Goal: Task Accomplishment & Management: Manage account settings

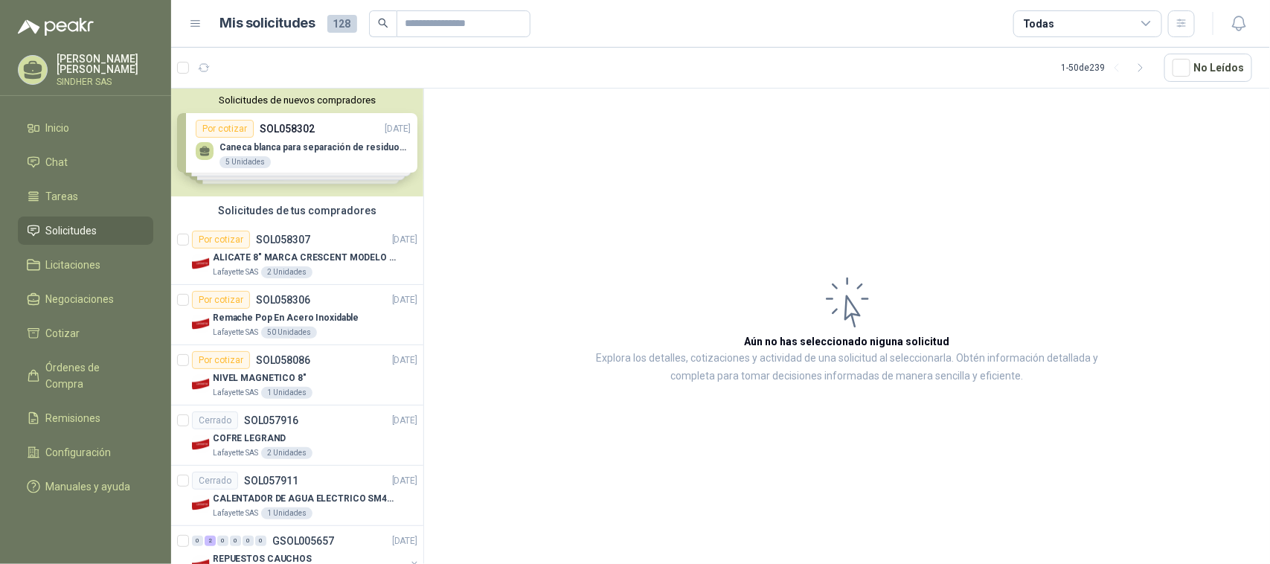
click at [93, 228] on span "Solicitudes" at bounding box center [71, 230] width 51 height 16
click at [377, 258] on p "ALICATE 8" MARCA CRESCENT MODELO 38008tv" at bounding box center [305, 258] width 185 height 14
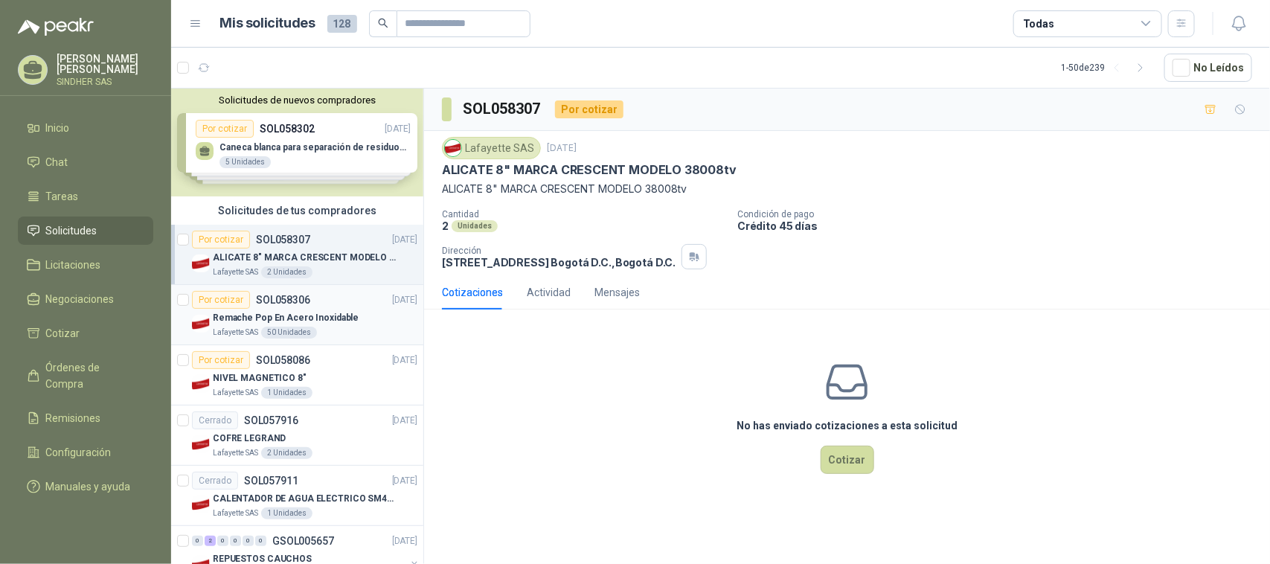
click at [341, 305] on div "Por cotizar SOL058306 [DATE]" at bounding box center [304, 300] width 225 height 18
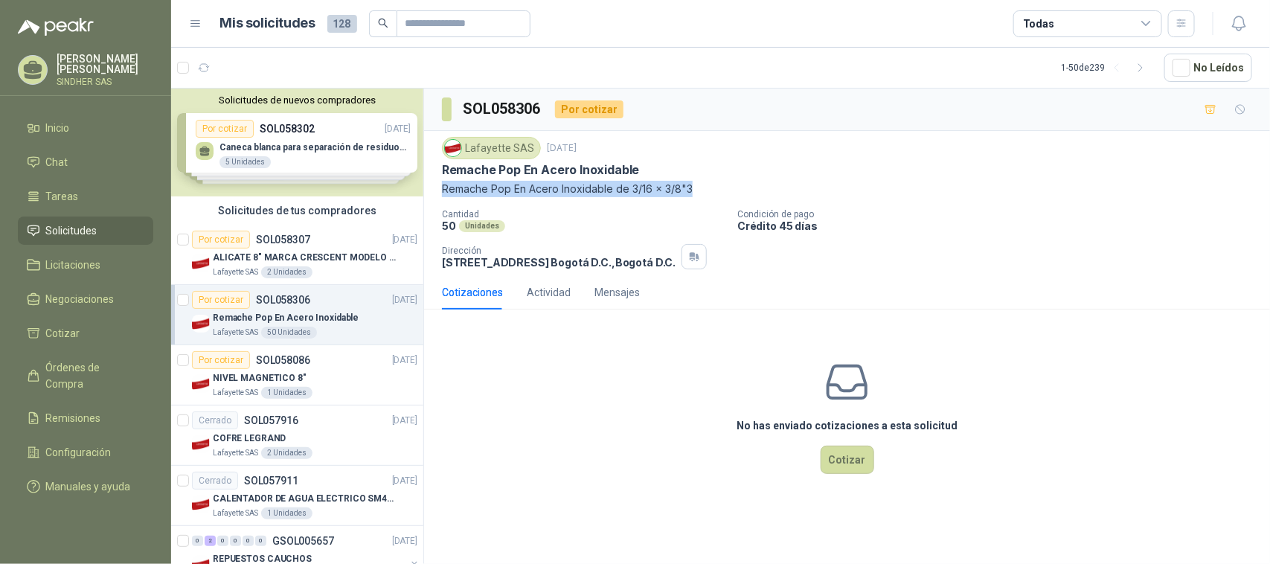
drag, startPoint x: 690, startPoint y: 190, endPoint x: 444, endPoint y: 195, distance: 245.6
click at [444, 195] on p "Remache Pop En Acero Inoxidable de 3/16 x 3/8"3" at bounding box center [847, 189] width 810 height 16
copy p "Remache Pop En Acero Inoxidable de 3/16 x 3/8"3"
click at [83, 232] on span "Solicitudes" at bounding box center [71, 230] width 51 height 16
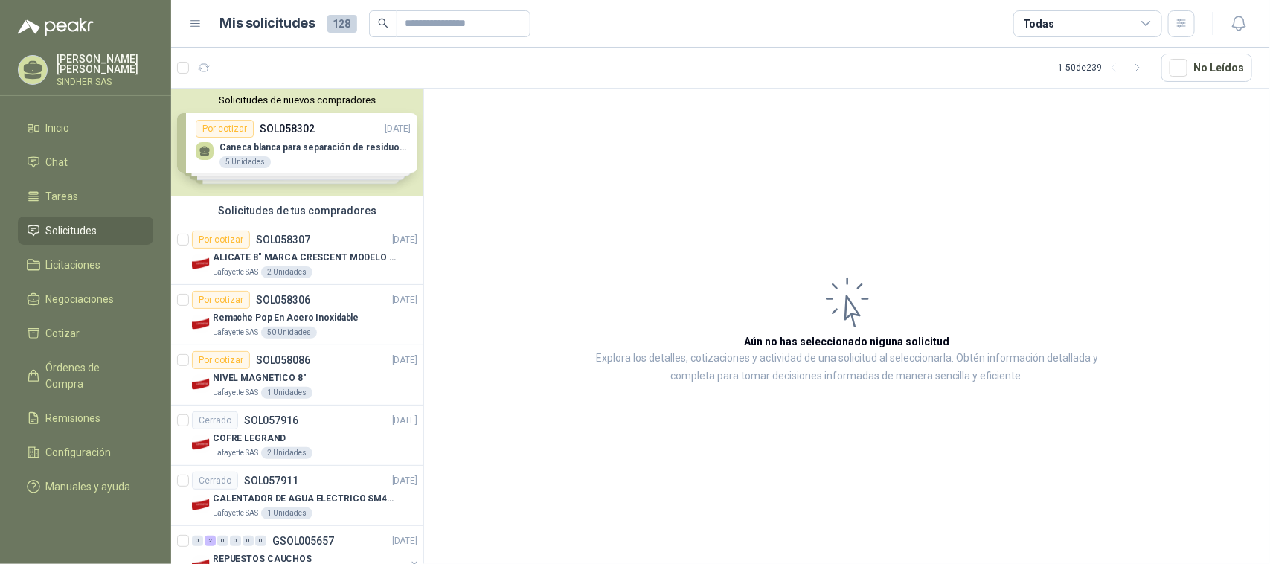
click at [329, 173] on div "Solicitudes de nuevos compradores Por cotizar SOL058302 01/10/25 Caneca blanca …" at bounding box center [297, 143] width 252 height 108
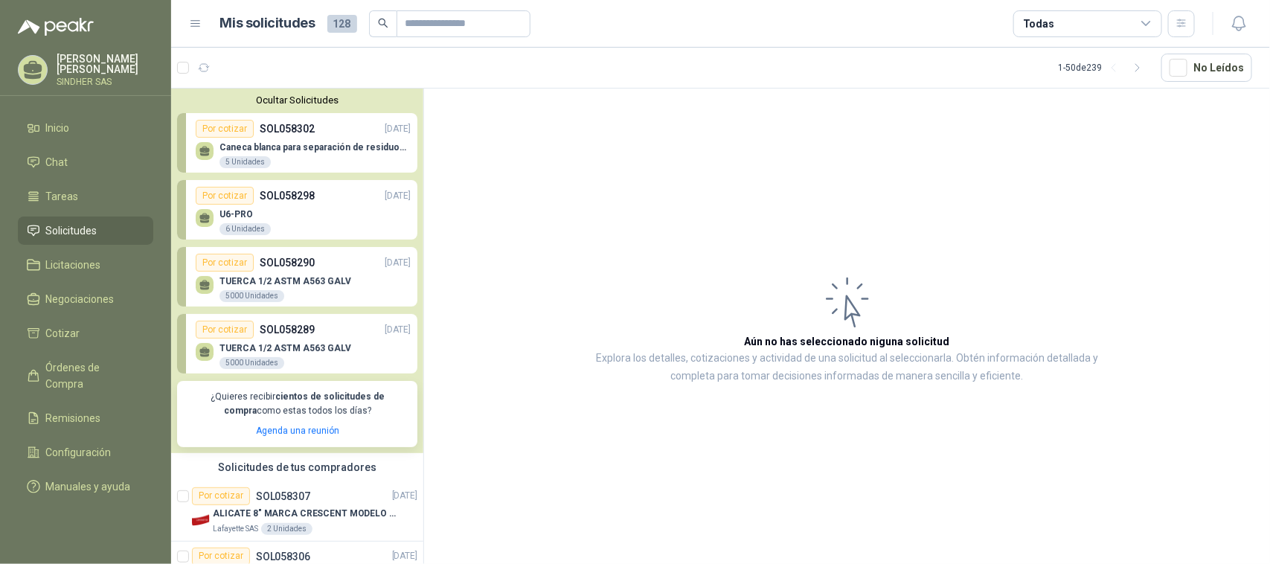
click at [315, 218] on div "U6-PRO 6 Unidades" at bounding box center [303, 220] width 215 height 31
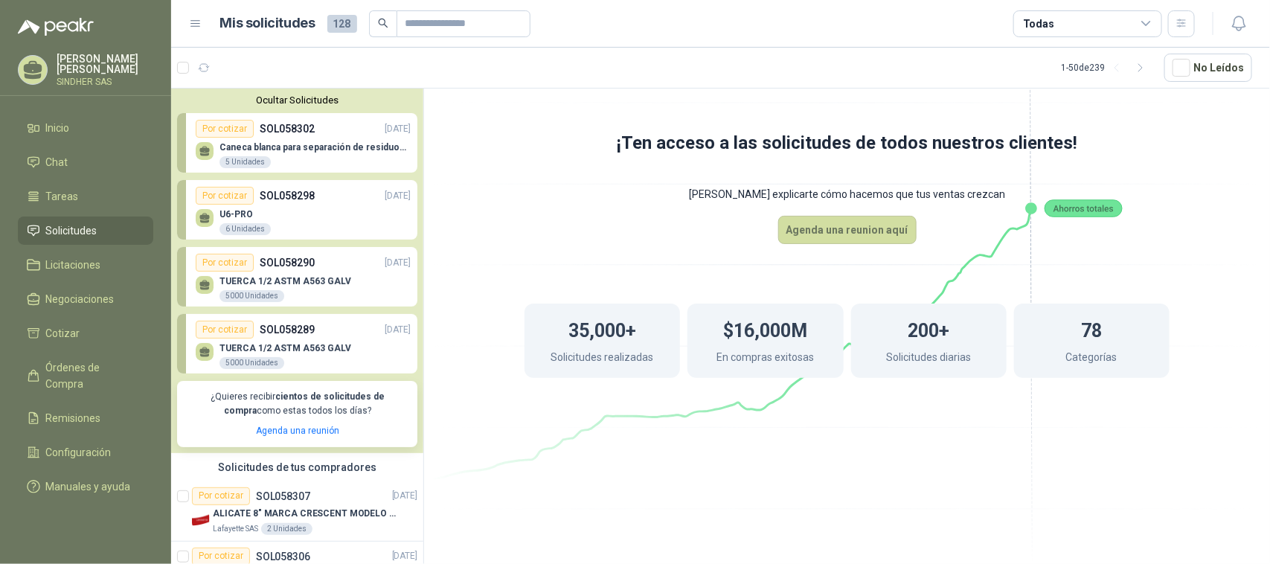
click at [314, 266] on div "Por cotizar SOL058290 01/10/25" at bounding box center [303, 263] width 215 height 18
click at [343, 138] on div "Por cotizar SOL058302 01/10/25" at bounding box center [303, 129] width 215 height 18
